Goal: Task Accomplishment & Management: Manage account settings

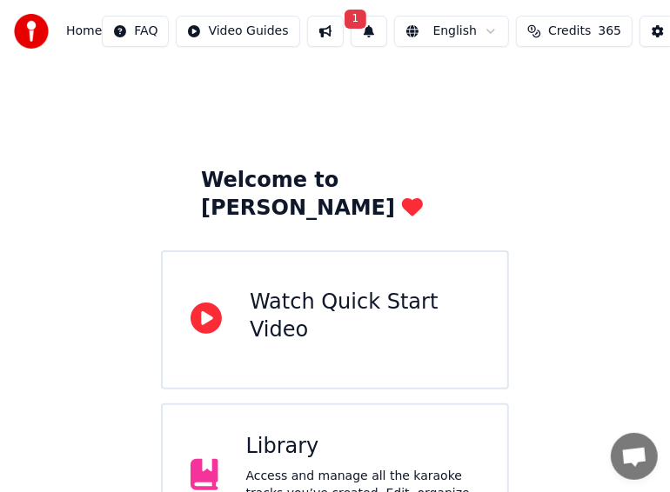
click at [356, 30] on button "1" at bounding box center [369, 31] width 37 height 31
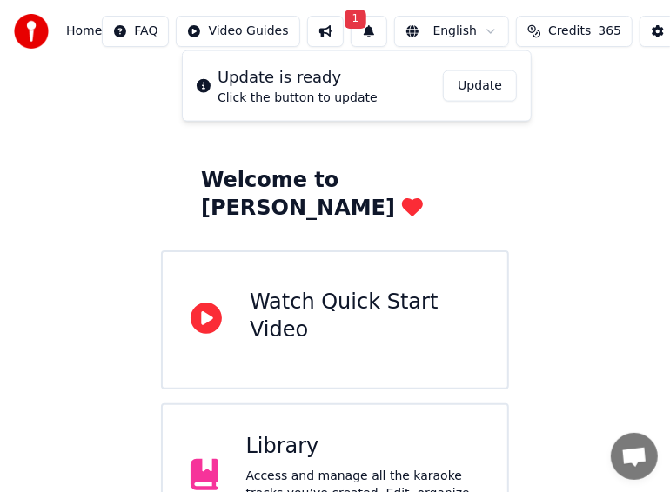
click at [585, 108] on div "Welcome to Youka Watch Quick Start Video Library Access and manage all the kara…" at bounding box center [335, 395] width 670 height 665
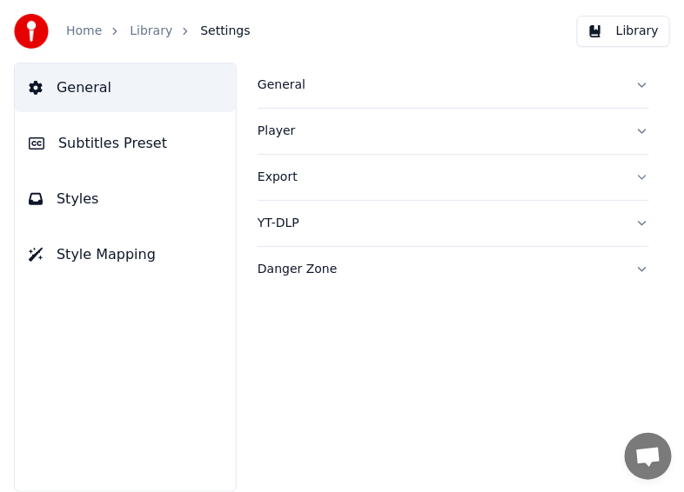
click at [306, 265] on div "Danger Zone" at bounding box center [440, 269] width 364 height 17
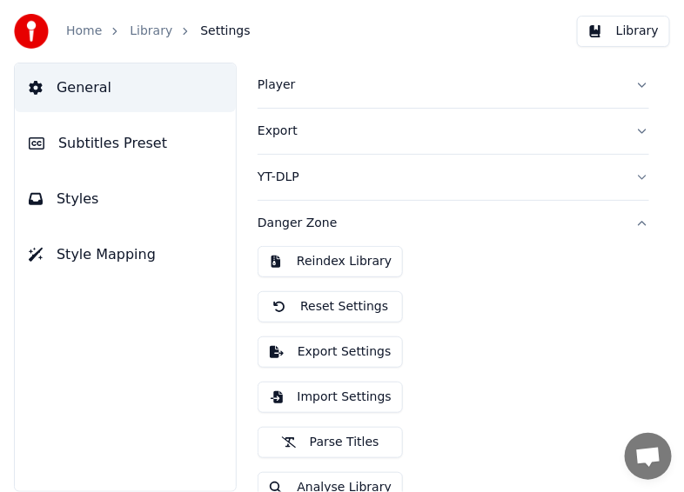
scroll to position [70, 0]
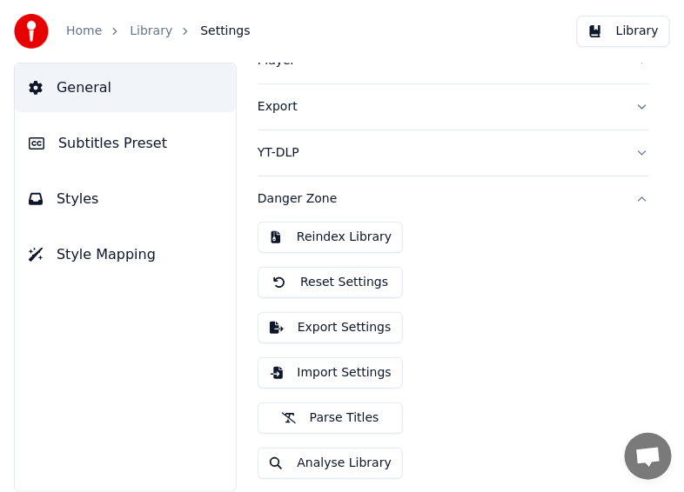
click at [355, 331] on button "Export Settings" at bounding box center [330, 327] width 145 height 31
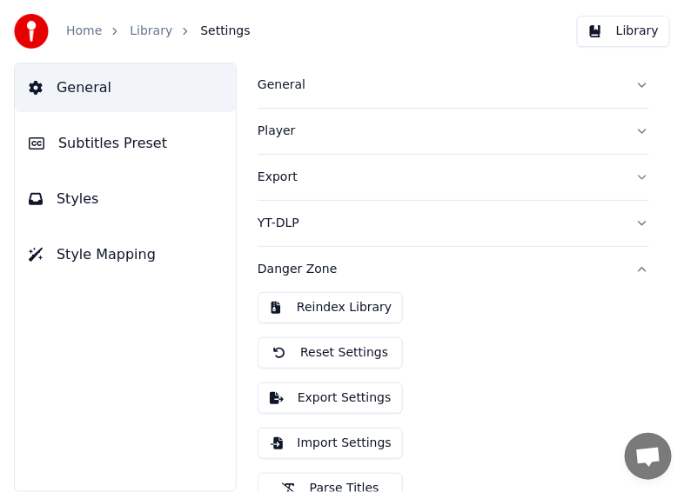
click at [627, 176] on button "Export" at bounding box center [454, 177] width 392 height 45
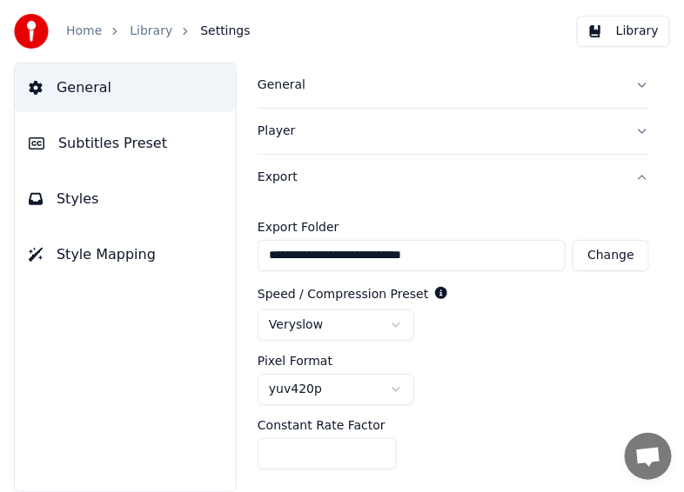
click at [605, 258] on button "Change" at bounding box center [611, 255] width 77 height 31
type input "**********"
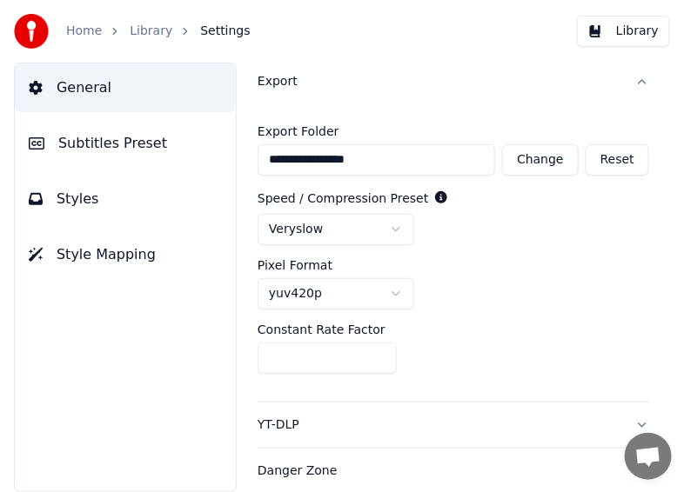
scroll to position [97, 0]
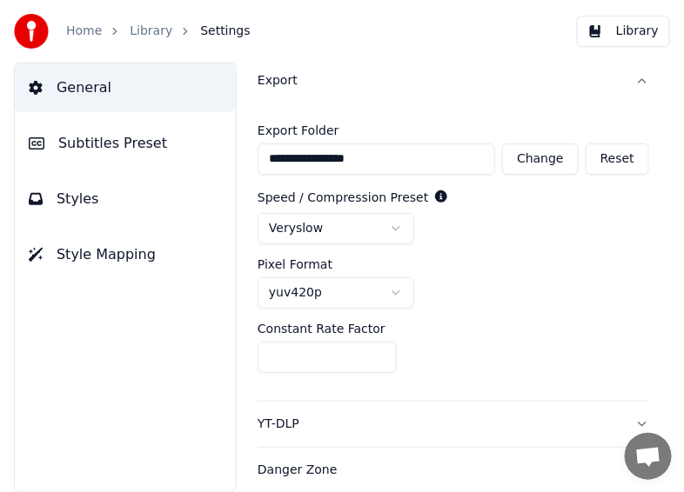
click at [626, 419] on button "YT-DLP" at bounding box center [454, 424] width 392 height 45
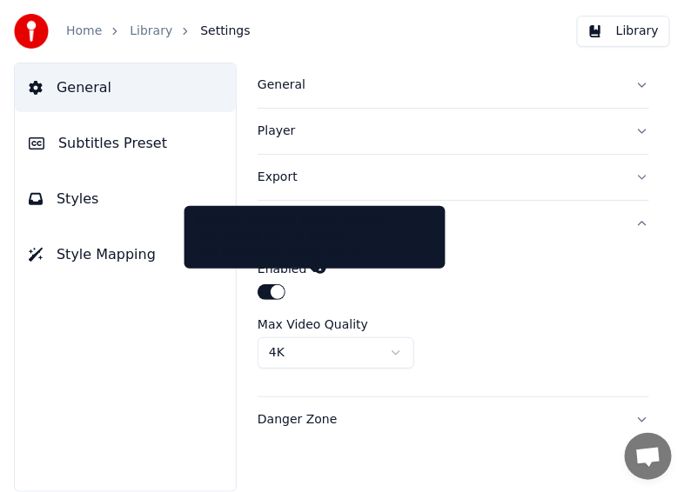
click at [314, 265] on icon at bounding box center [320, 268] width 12 height 12
click at [314, 267] on icon at bounding box center [320, 268] width 12 height 12
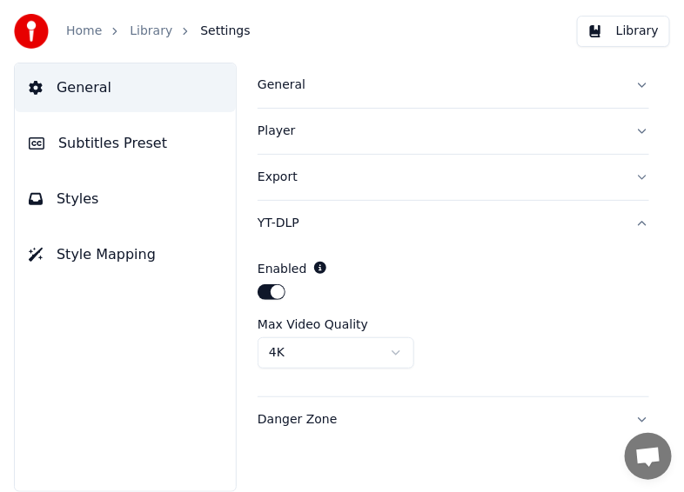
click at [643, 84] on button "General" at bounding box center [454, 85] width 392 height 45
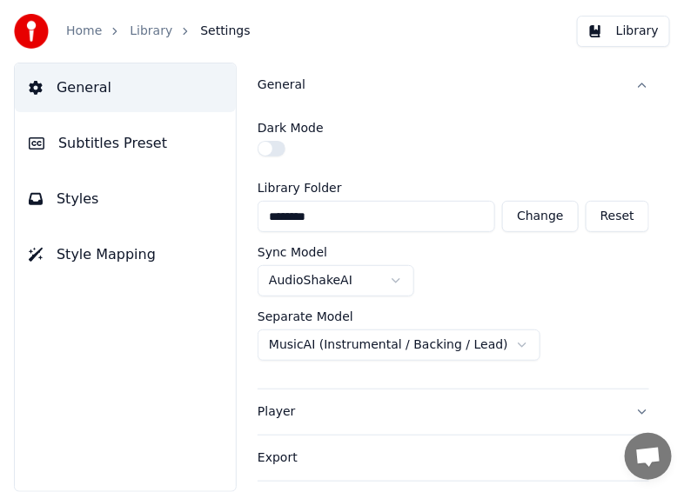
click at [535, 212] on button "Change" at bounding box center [540, 216] width 77 height 31
type input "**********"
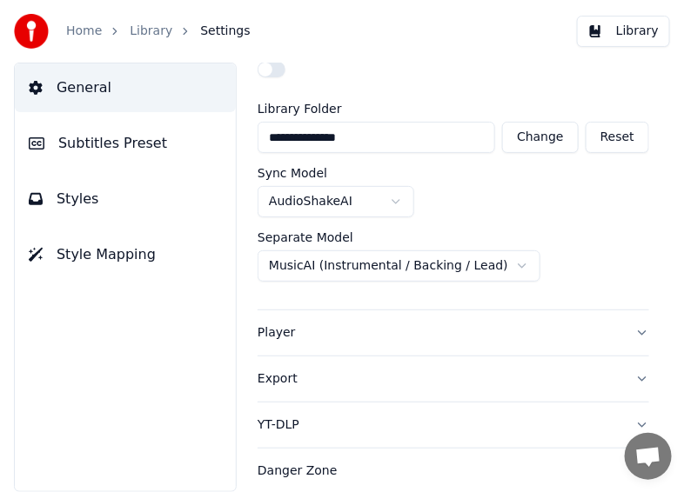
click at [627, 332] on button "Player" at bounding box center [454, 333] width 392 height 45
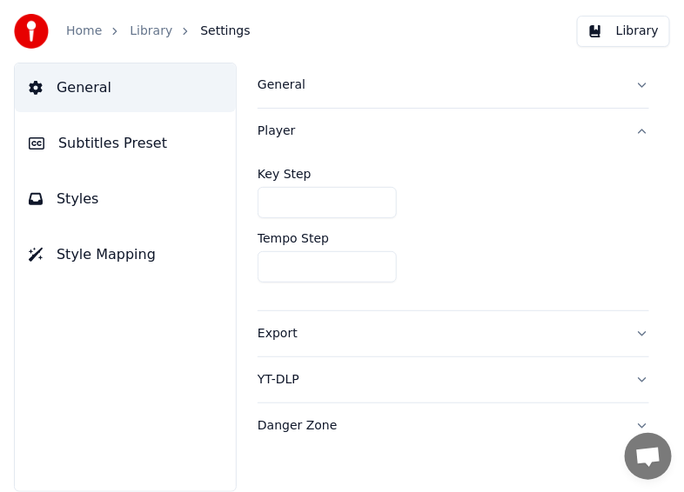
click at [376, 269] on input "****" at bounding box center [327, 266] width 139 height 31
click at [379, 270] on input "****" at bounding box center [327, 266] width 139 height 31
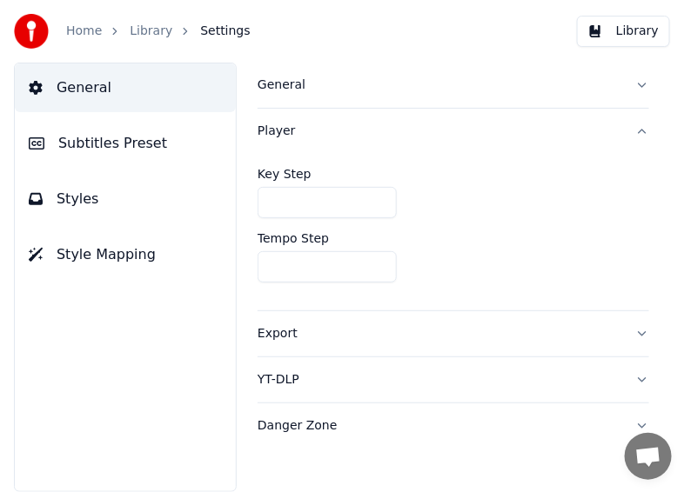
click at [82, 207] on span "Styles" at bounding box center [78, 199] width 43 height 21
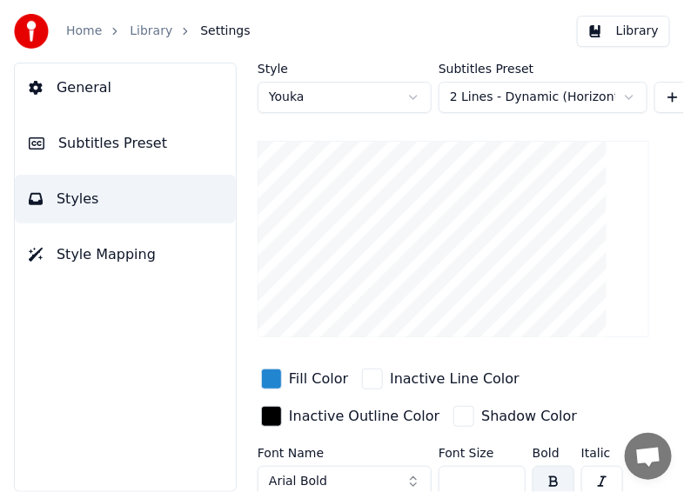
click at [85, 255] on span "Style Mapping" at bounding box center [106, 255] width 99 height 21
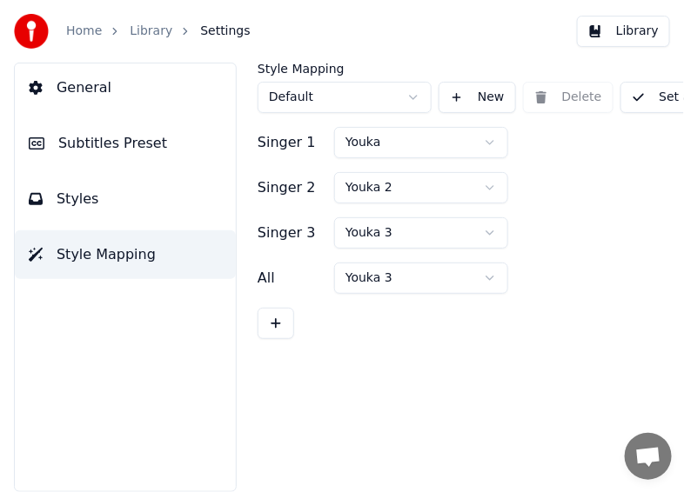
click at [111, 145] on span "Subtitles Preset" at bounding box center [112, 143] width 109 height 21
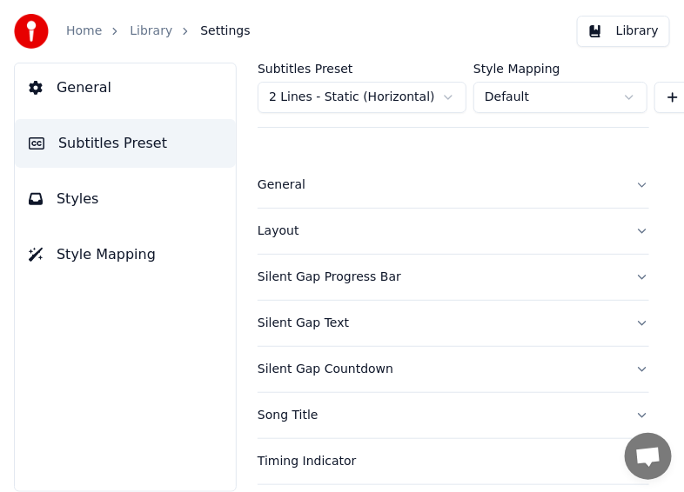
click at [107, 87] on button "General" at bounding box center [125, 88] width 221 height 49
